Goal: Information Seeking & Learning: Learn about a topic

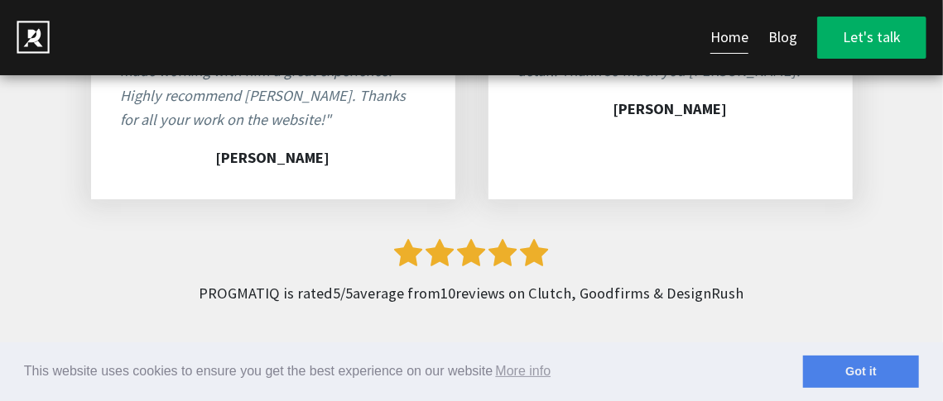
scroll to position [8347, 0]
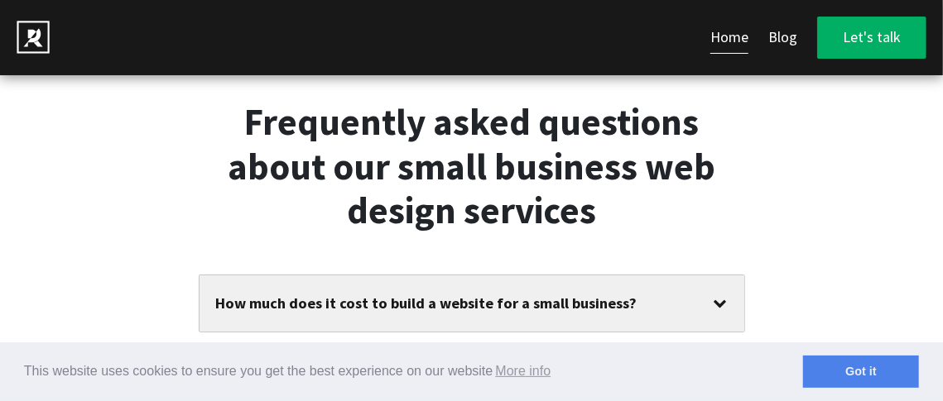
click at [709, 276] on div "How much does it cost to build a website for a small business?" at bounding box center [472, 304] width 545 height 56
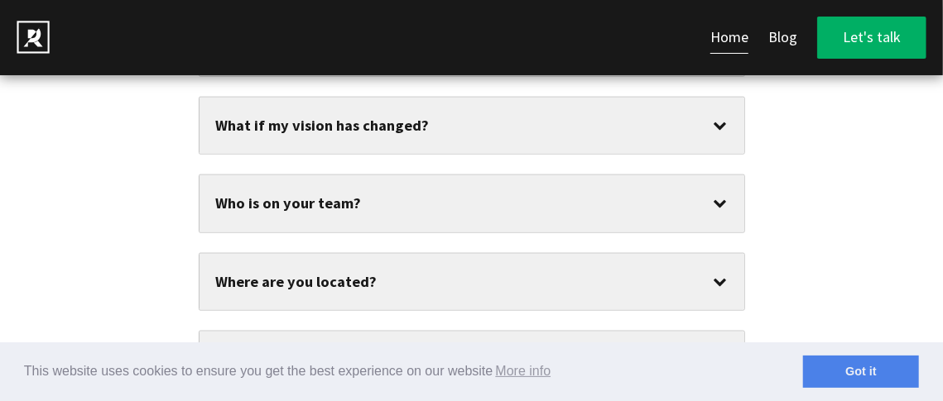
scroll to position [9186, 0]
click at [661, 255] on div "Where are you located?" at bounding box center [472, 283] width 545 height 56
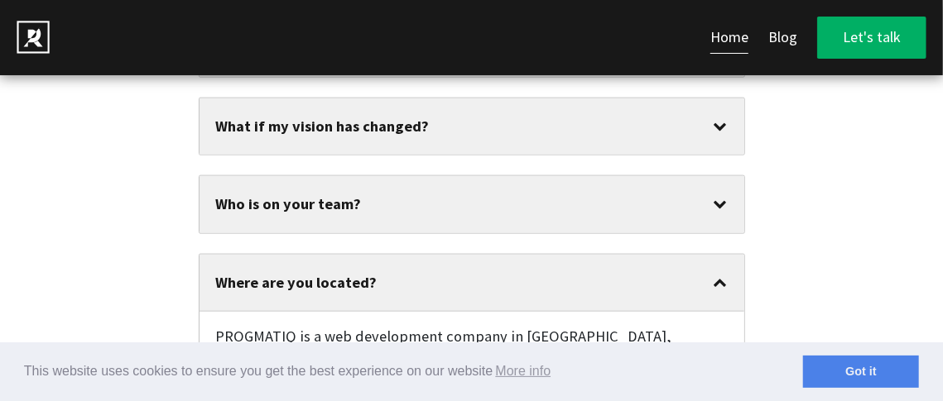
click at [693, 176] on div "Who is on your team?" at bounding box center [472, 204] width 545 height 56
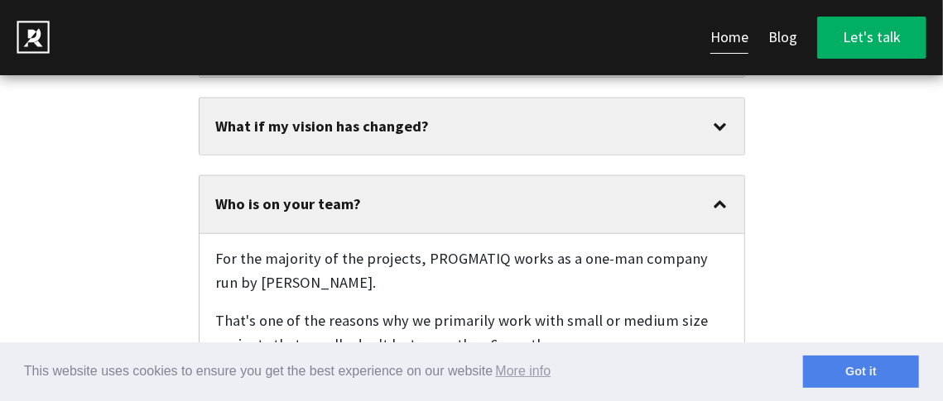
click at [864, 191] on section "Frequently asked questions about our small business web design services How muc…" at bounding box center [471, 119] width 943 height 1848
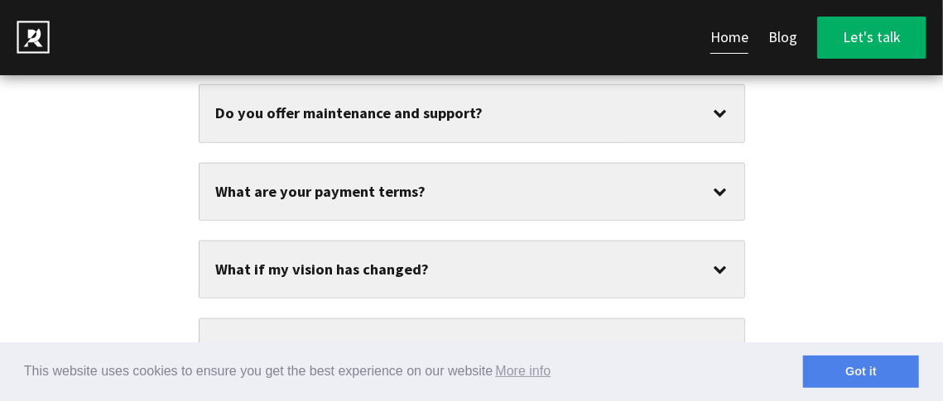
scroll to position [8988, 0]
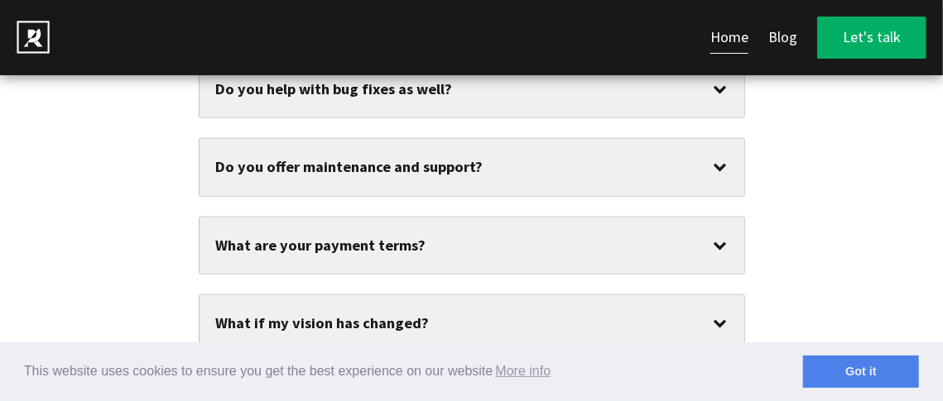
click at [710, 296] on div "What if my vision has changed?" at bounding box center [472, 324] width 545 height 56
click at [656, 218] on div "What are your payment terms?" at bounding box center [472, 246] width 545 height 56
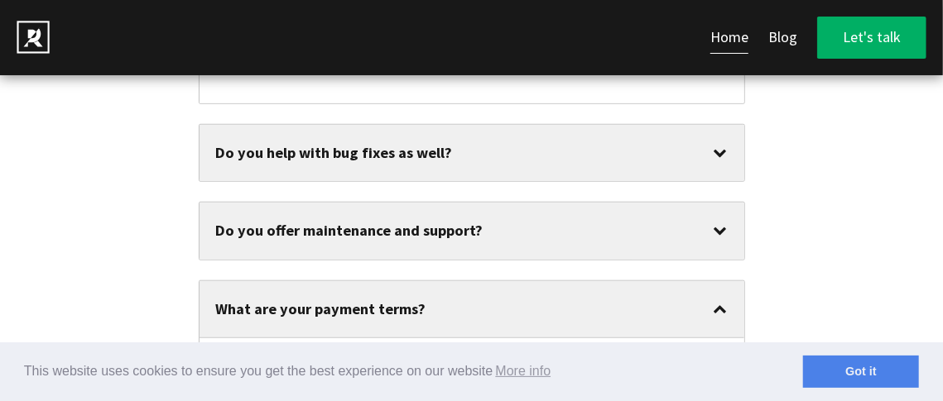
scroll to position [8922, 0]
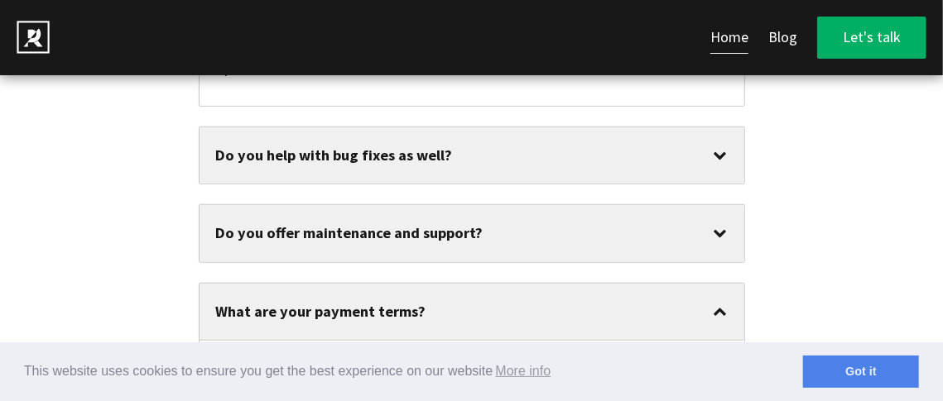
click at [677, 205] on div "Do you offer maintenance and support?" at bounding box center [472, 233] width 545 height 56
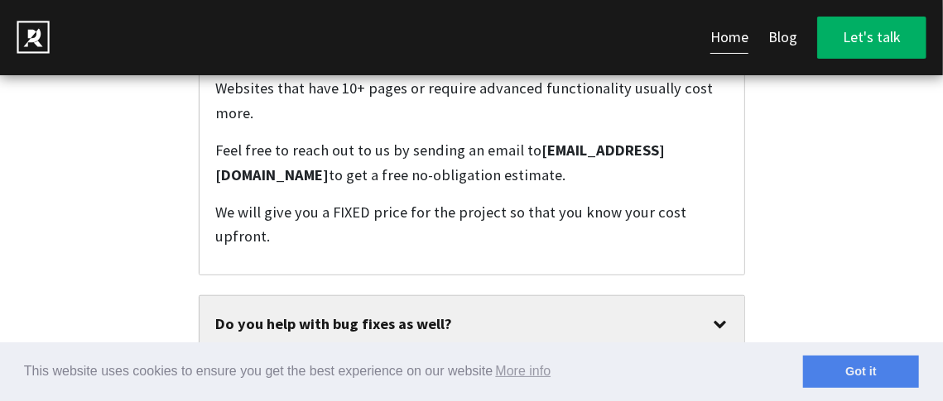
scroll to position [8726, 0]
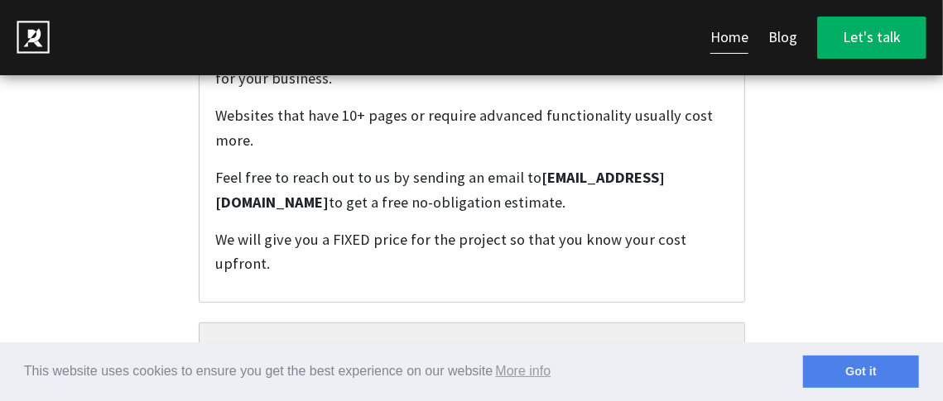
click at [693, 324] on div "Do you help with bug fixes as well?" at bounding box center [472, 352] width 545 height 56
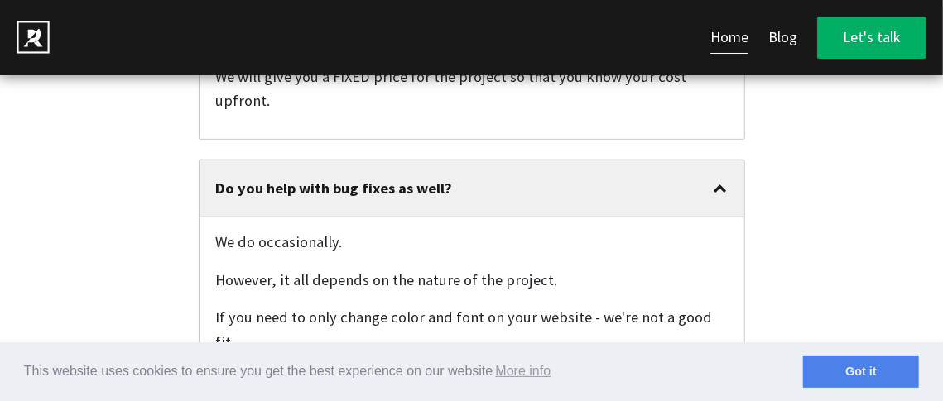
scroll to position [8890, 0]
click at [788, 28] on link "Blog" at bounding box center [782, 38] width 29 height 32
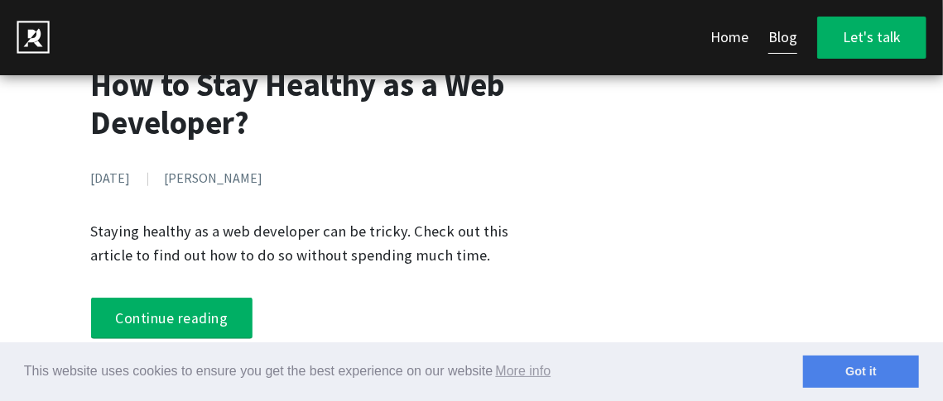
scroll to position [497, 0]
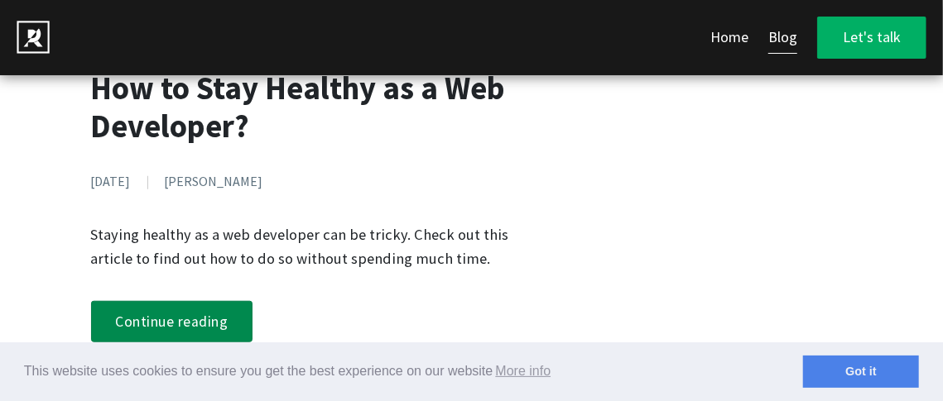
click at [195, 321] on link "Continue reading" at bounding box center [172, 322] width 162 height 42
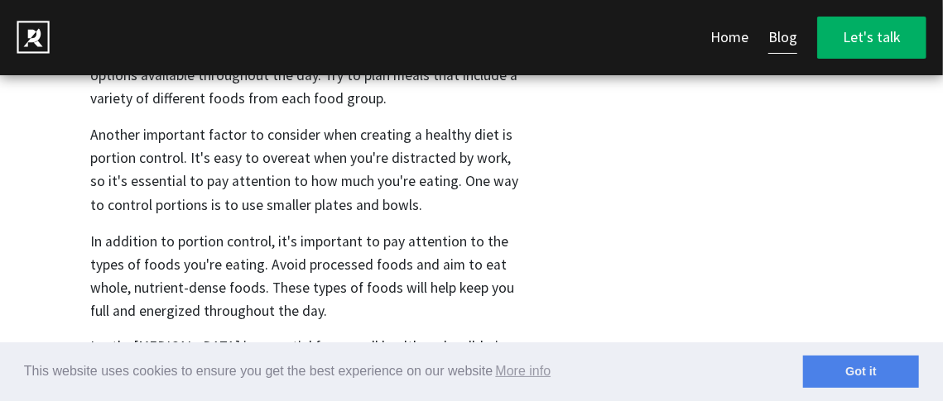
scroll to position [1096, 0]
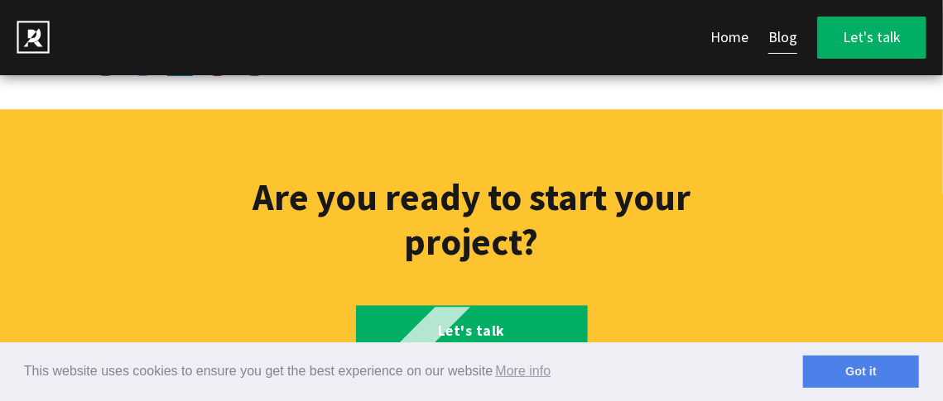
scroll to position [4996, 0]
